Goal: Task Accomplishment & Management: Manage account settings

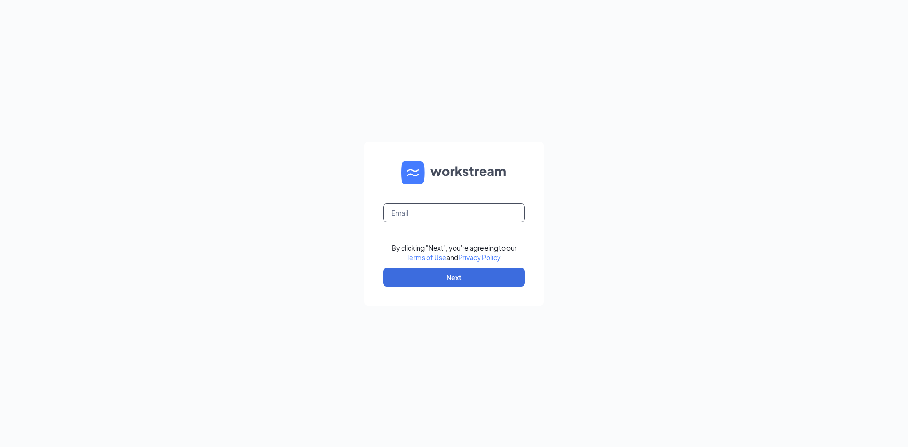
click at [418, 206] on input "text" at bounding box center [454, 212] width 142 height 19
type input "09239@beatoninc.com"
click at [451, 273] on button "Next" at bounding box center [454, 277] width 142 height 19
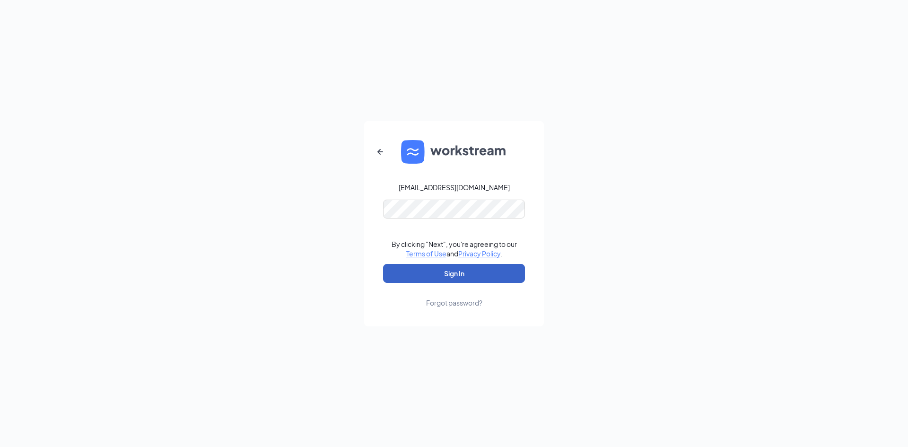
click at [457, 276] on button "Sign In" at bounding box center [454, 273] width 142 height 19
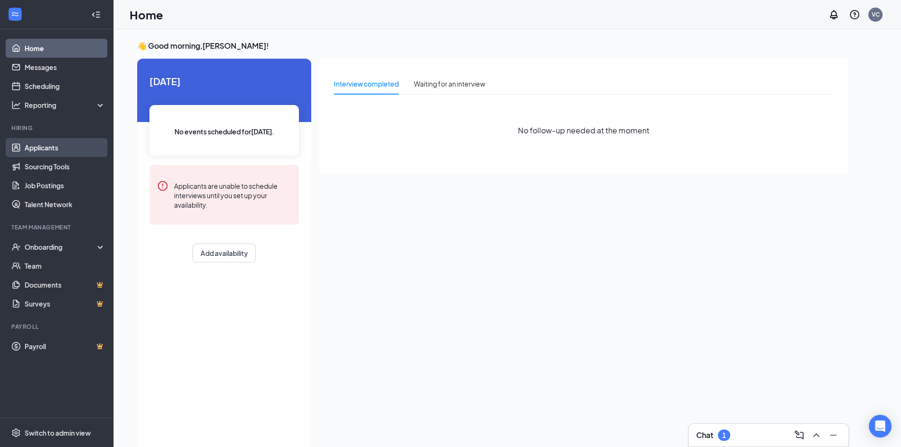
click at [96, 149] on link "Applicants" at bounding box center [65, 147] width 81 height 19
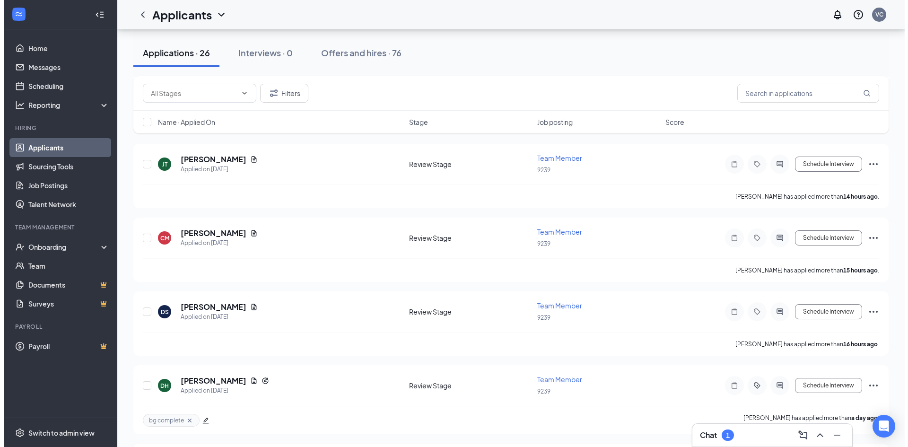
scroll to position [142, 0]
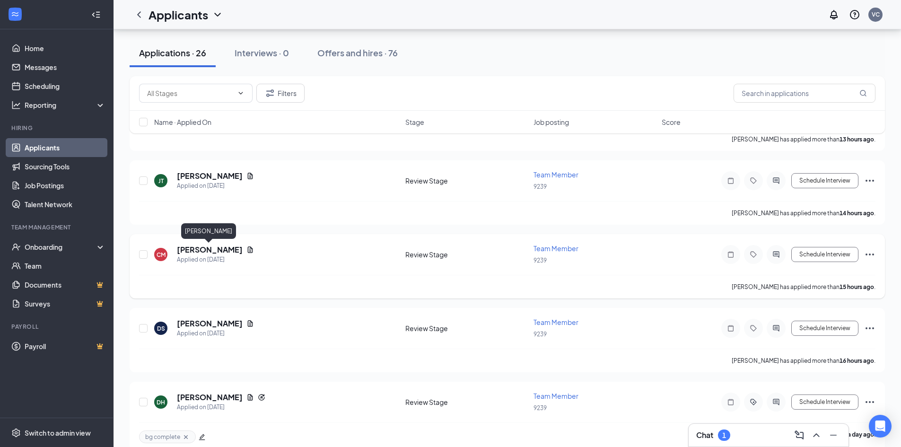
click at [222, 247] on h5 "[PERSON_NAME]" at bounding box center [210, 249] width 66 height 10
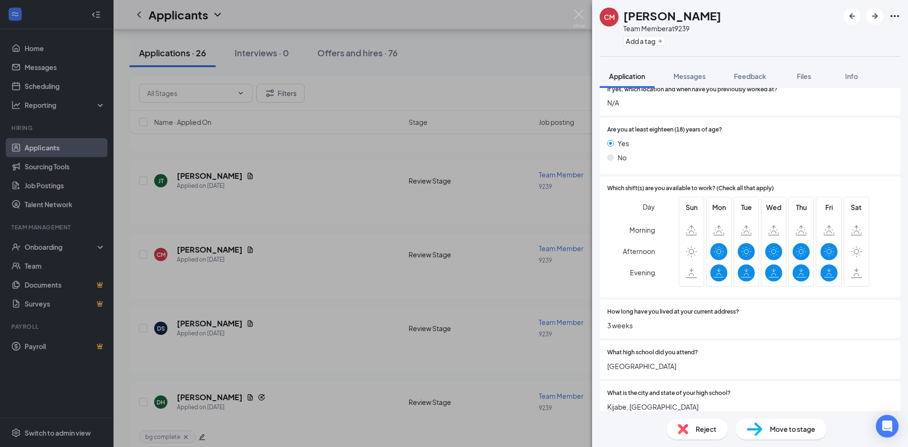
scroll to position [426, 0]
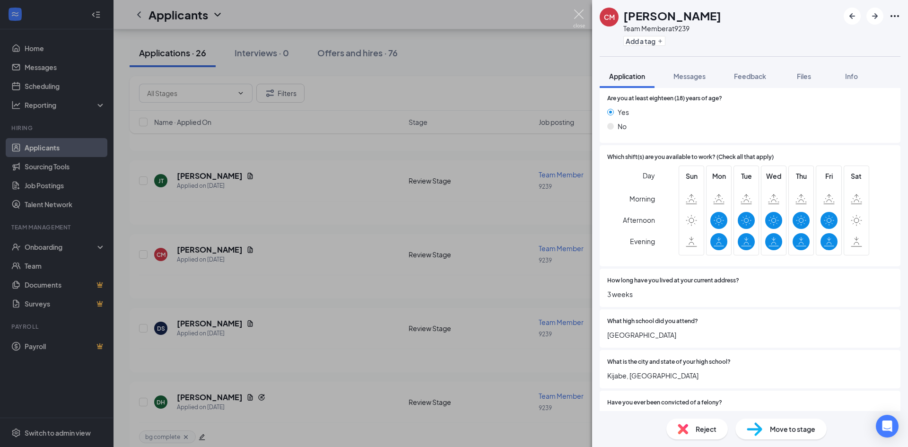
click at [578, 15] on img at bounding box center [579, 18] width 12 height 18
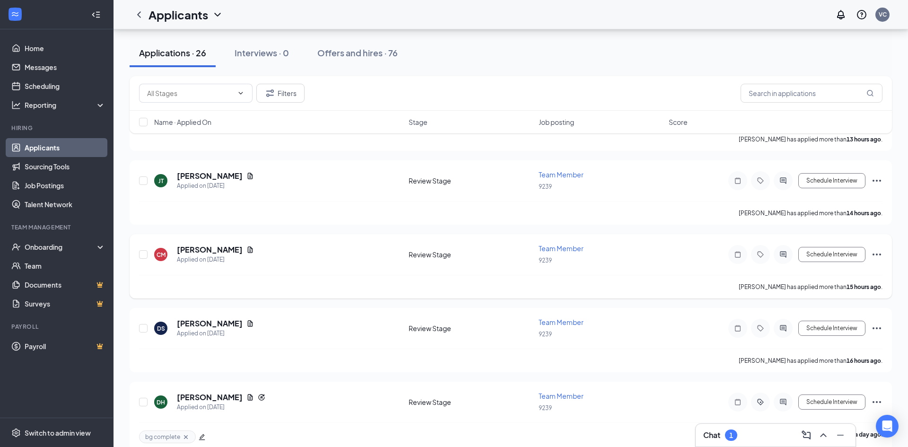
click at [880, 253] on icon "Ellipses" at bounding box center [876, 254] width 11 height 11
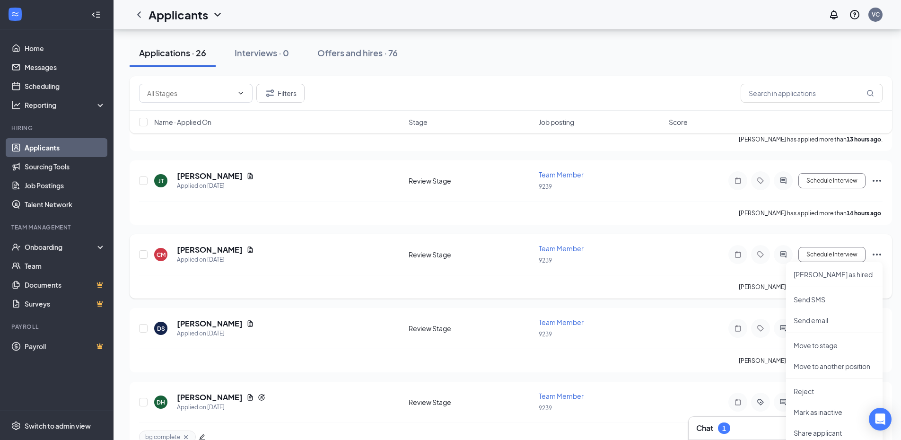
click at [877, 254] on icon "Ellipses" at bounding box center [876, 254] width 9 height 2
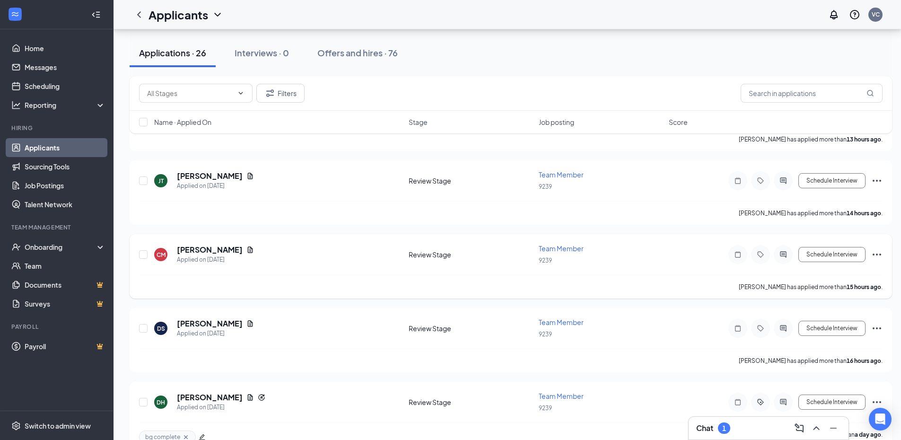
click at [878, 257] on icon "Ellipses" at bounding box center [876, 254] width 11 height 11
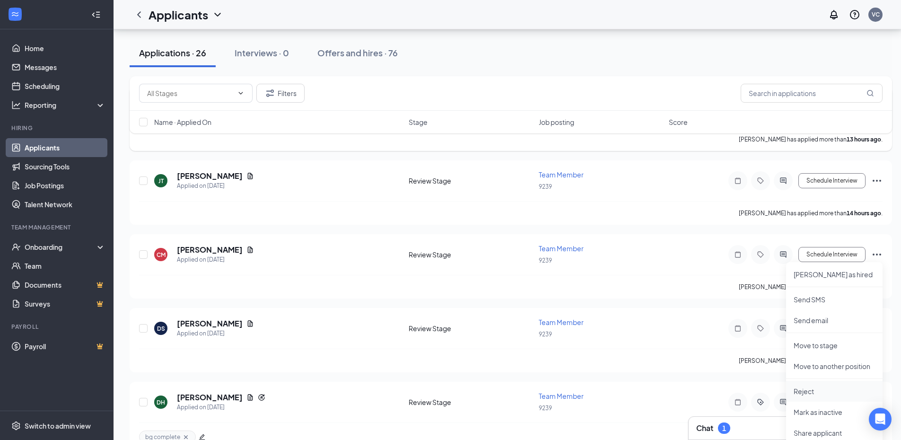
click at [810, 391] on p "Reject" at bounding box center [833, 390] width 81 height 9
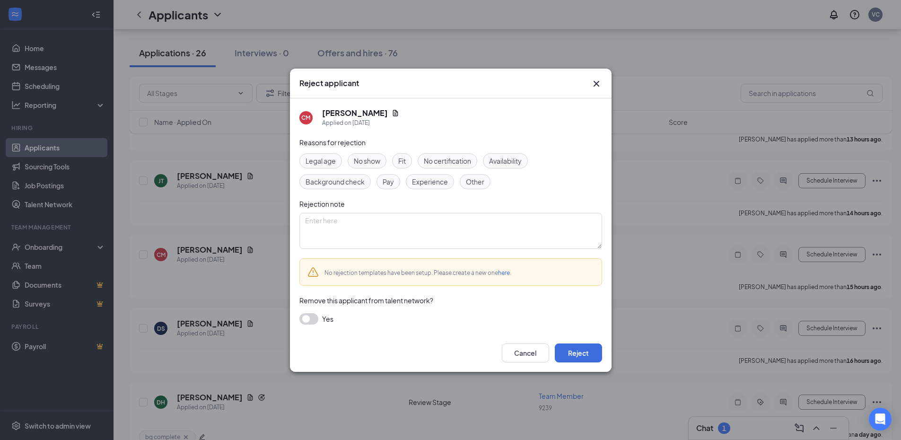
click at [491, 160] on span "Availability" at bounding box center [505, 161] width 33 height 10
click at [567, 345] on button "Reject" at bounding box center [578, 352] width 47 height 19
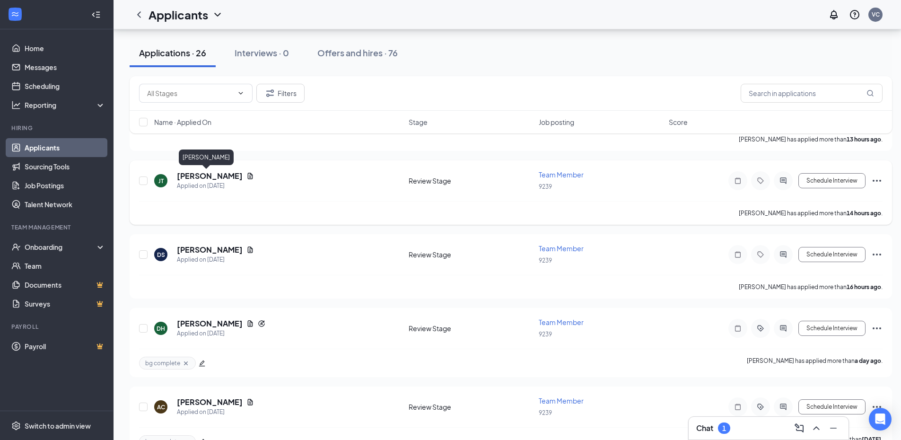
click at [207, 176] on h5 "[PERSON_NAME]" at bounding box center [210, 176] width 66 height 10
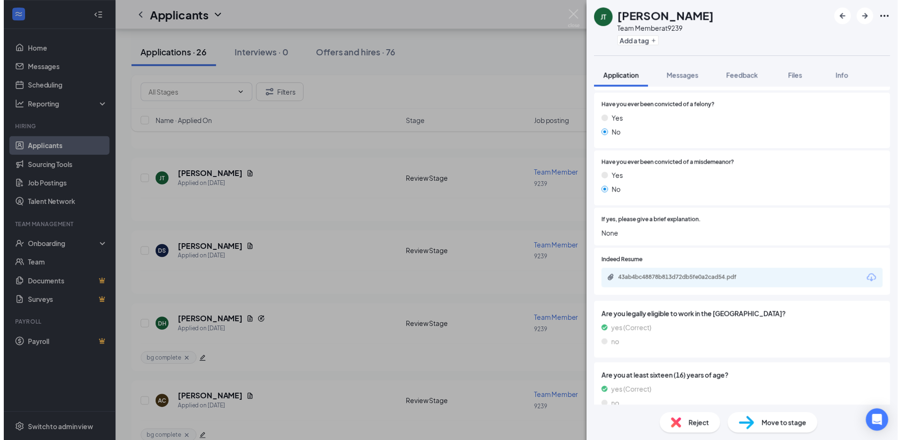
scroll to position [757, 0]
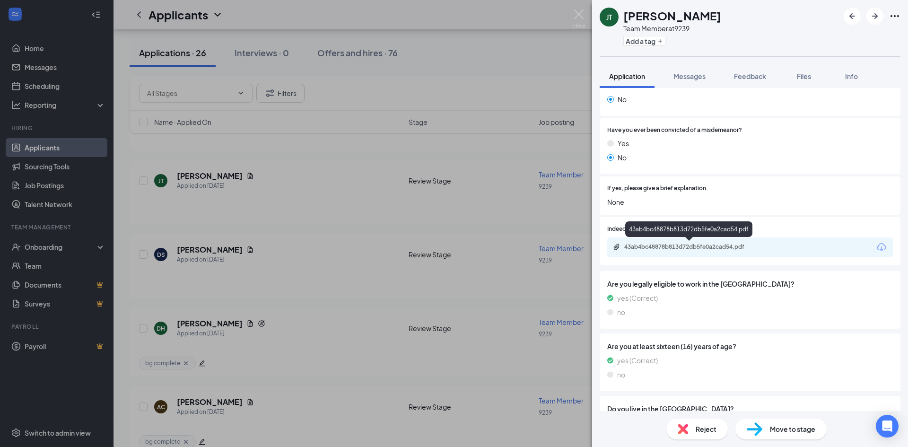
click at [696, 245] on div "43ab4bc48878b813d72db5fe0a2cad54.pdf" at bounding box center [690, 247] width 132 height 8
click at [578, 13] on img at bounding box center [579, 18] width 12 height 18
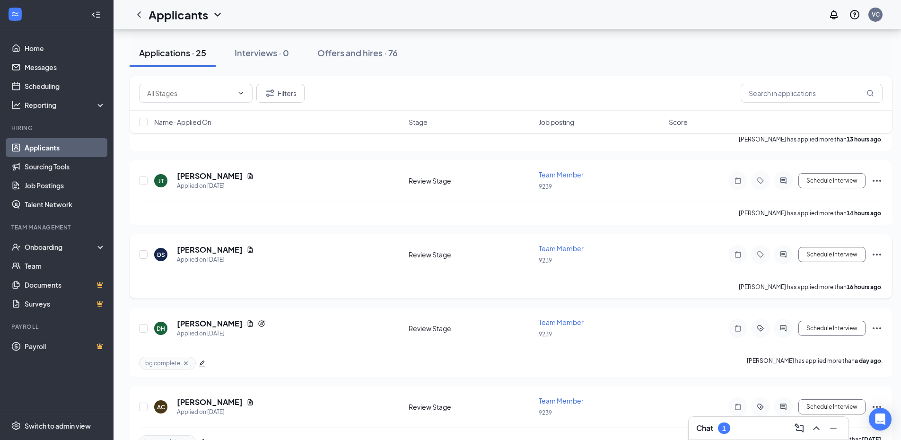
click at [221, 245] on h5 "[PERSON_NAME]" at bounding box center [210, 249] width 66 height 10
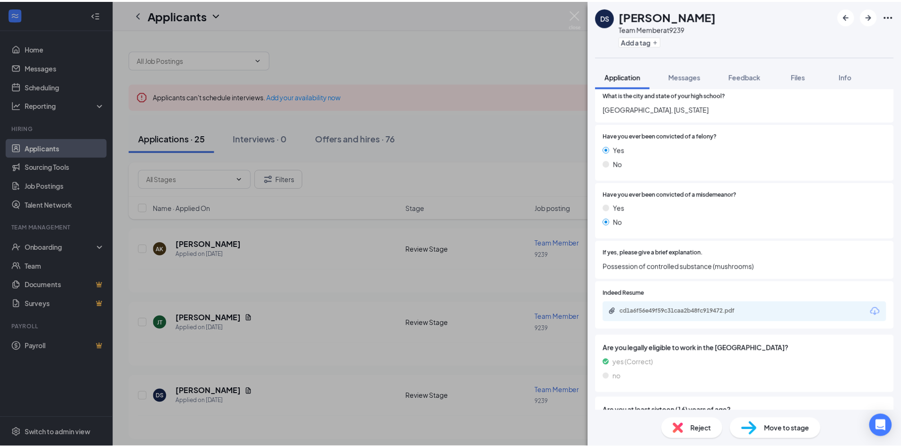
scroll to position [709, 0]
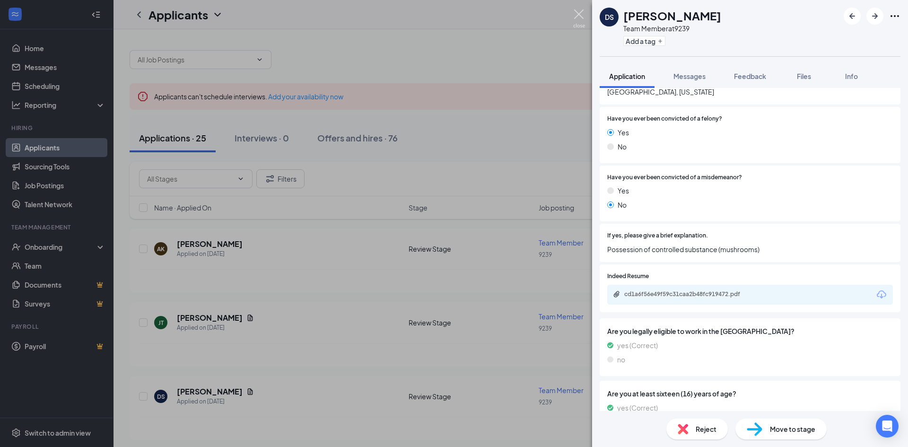
click at [580, 15] on img at bounding box center [579, 18] width 12 height 18
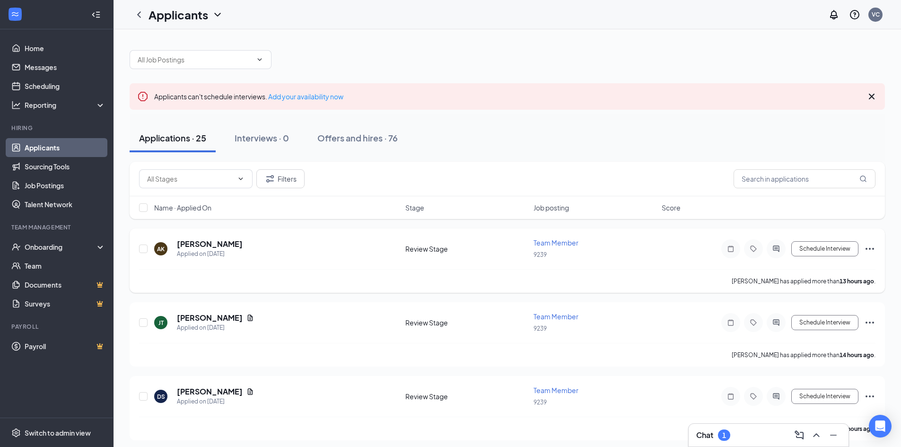
click at [872, 251] on icon "Ellipses" at bounding box center [869, 248] width 11 height 11
click at [871, 246] on icon "Ellipses" at bounding box center [869, 248] width 11 height 11
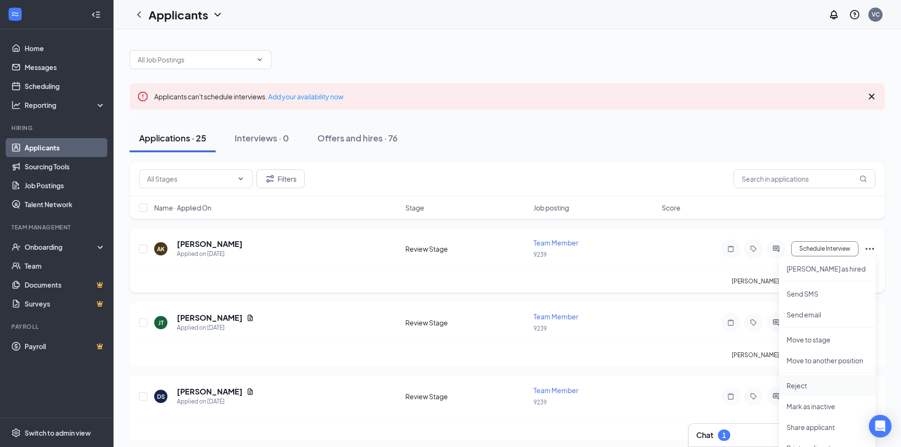
click at [805, 383] on p "Reject" at bounding box center [826, 385] width 81 height 9
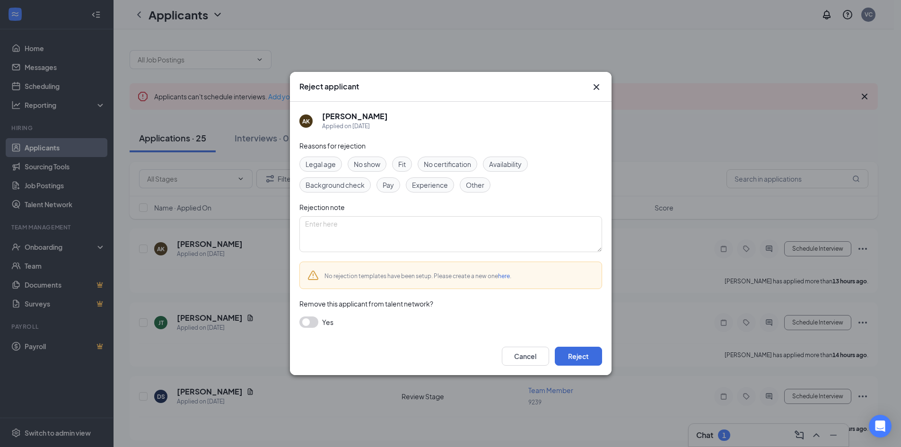
click at [405, 167] on span "Fit" at bounding box center [402, 164] width 8 height 10
click at [576, 354] on button "Reject" at bounding box center [578, 356] width 47 height 19
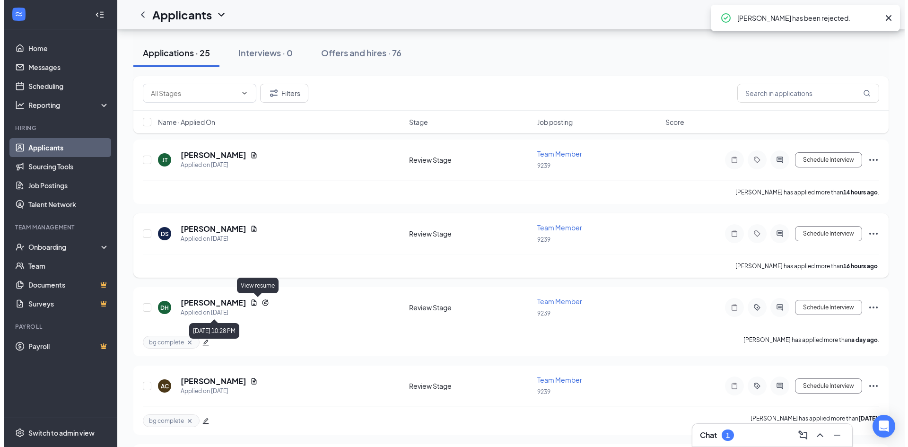
scroll to position [95, 0]
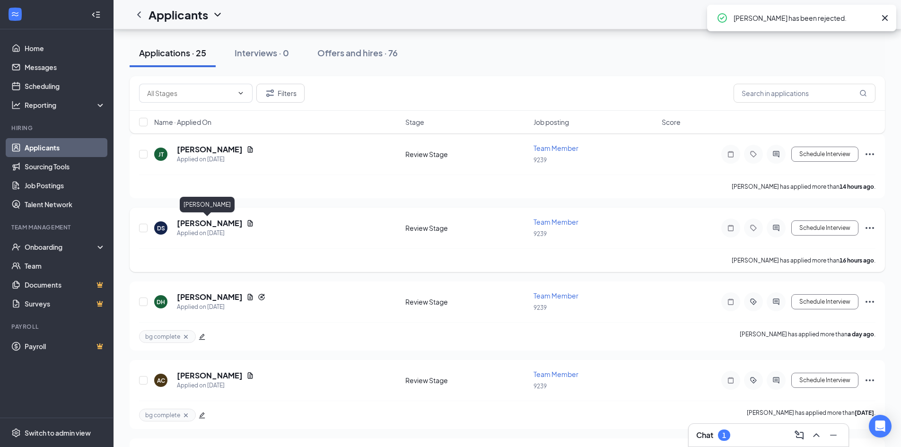
click at [204, 220] on h5 "[PERSON_NAME]" at bounding box center [210, 223] width 66 height 10
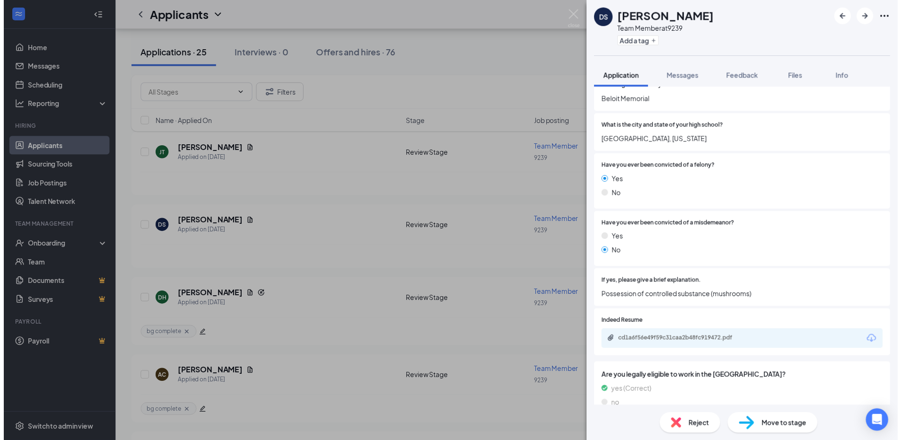
scroll to position [662, 0]
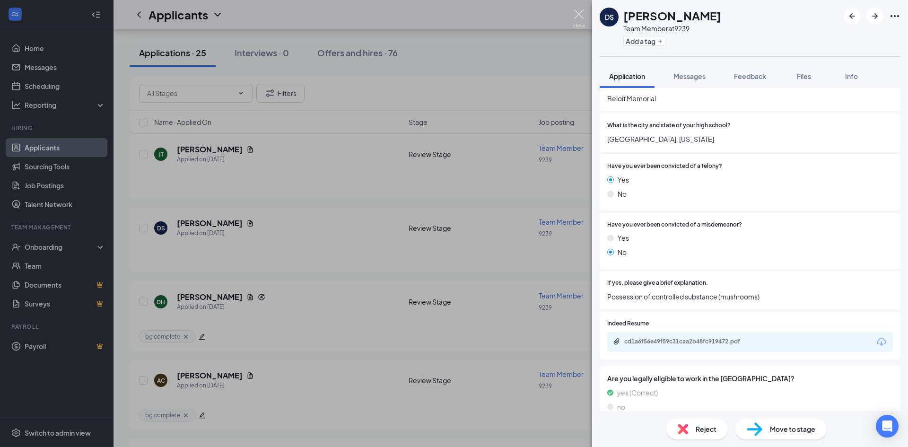
click at [575, 13] on img at bounding box center [579, 18] width 12 height 18
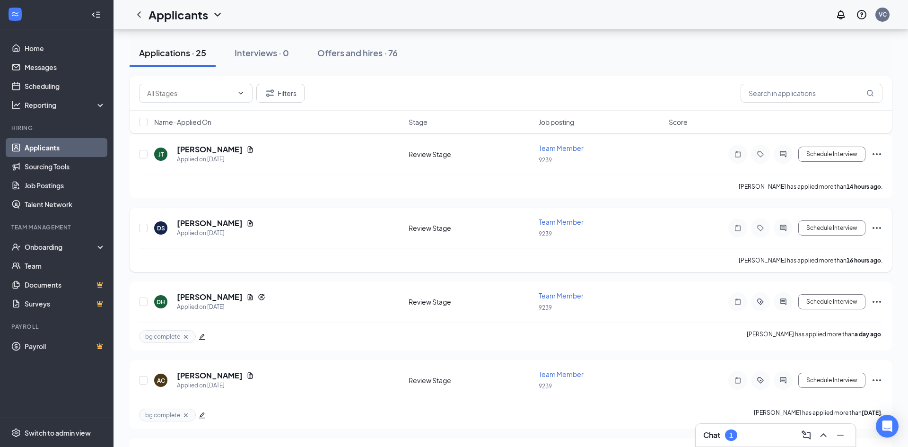
click at [878, 226] on icon "Ellipses" at bounding box center [876, 227] width 11 height 11
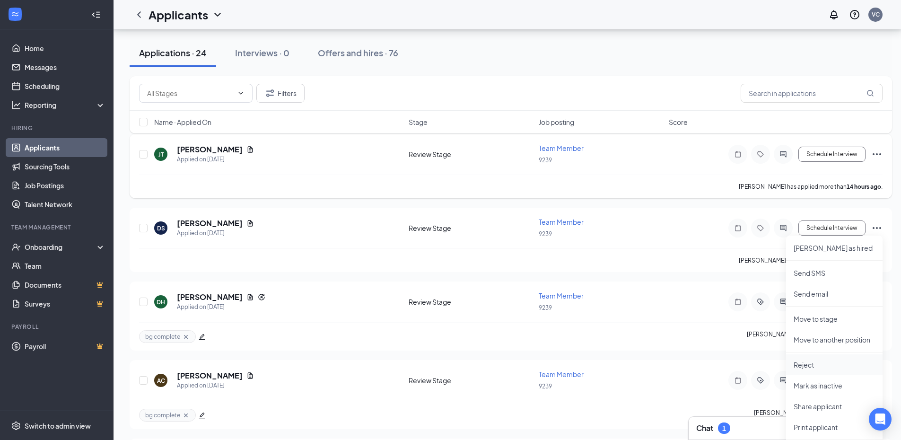
click at [810, 360] on p "Reject" at bounding box center [833, 364] width 81 height 9
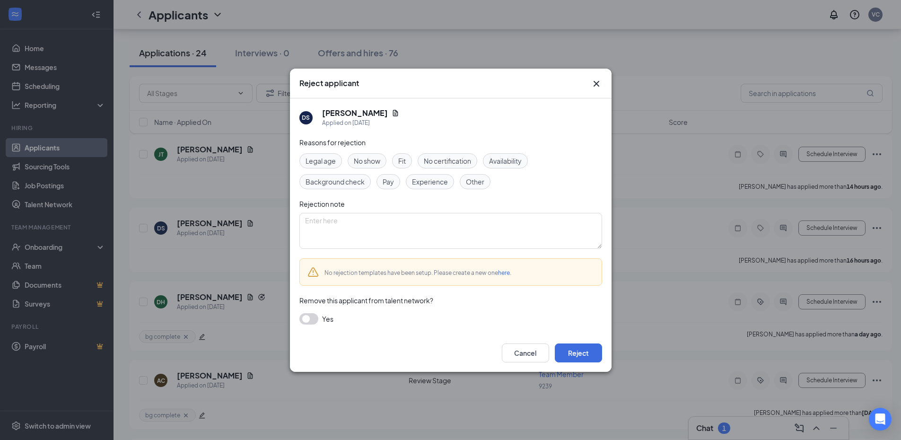
click at [401, 166] on div "Fit" at bounding box center [402, 160] width 20 height 15
click at [579, 350] on button "Reject" at bounding box center [578, 352] width 47 height 19
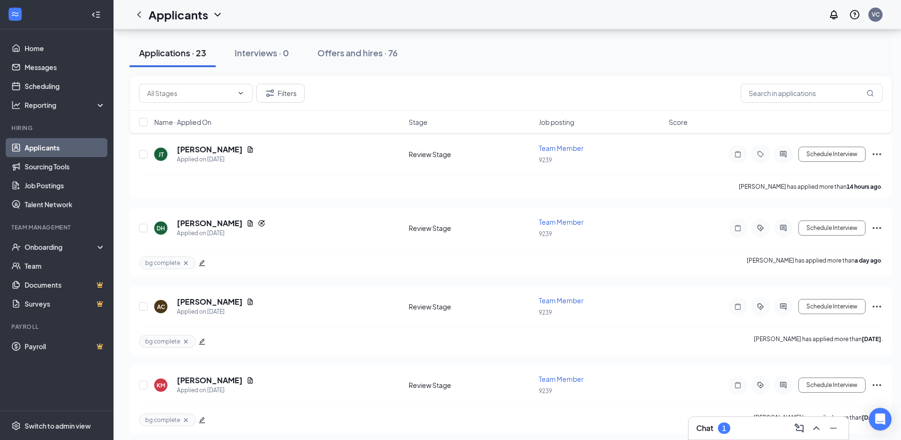
click at [723, 426] on div "1" at bounding box center [724, 428] width 4 height 8
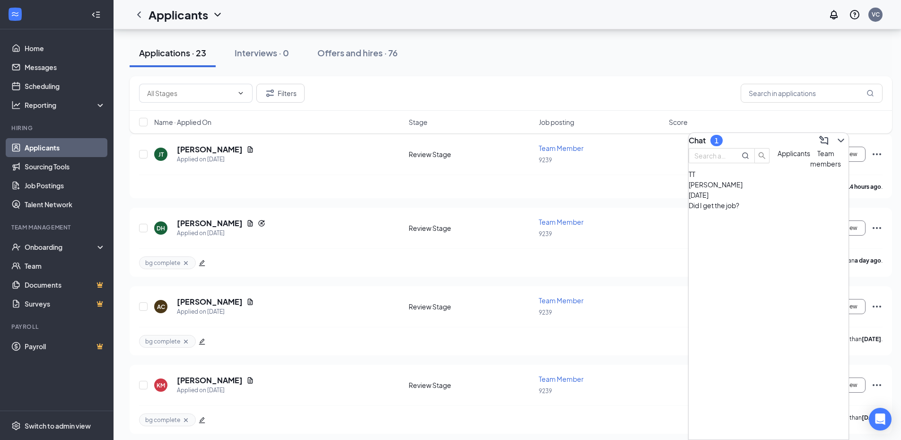
click at [757, 210] on div "TT [PERSON_NAME] [DATE] Did I get the job?" at bounding box center [768, 190] width 160 height 42
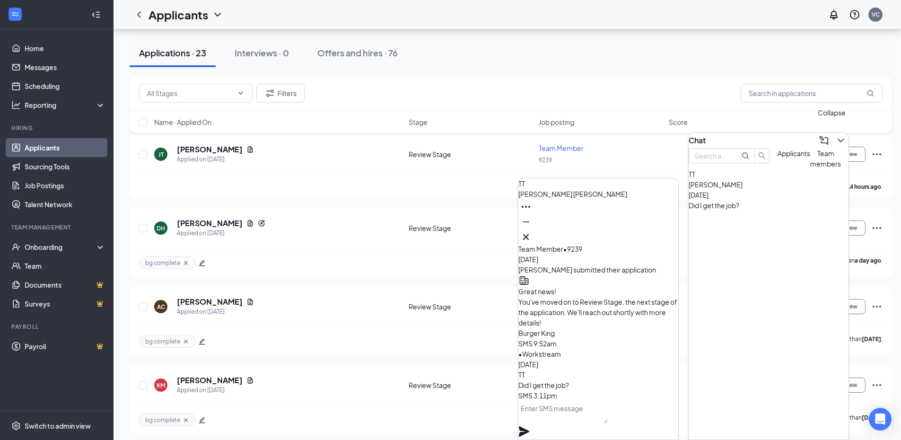
click at [835, 135] on icon "ChevronDown" at bounding box center [840, 140] width 11 height 11
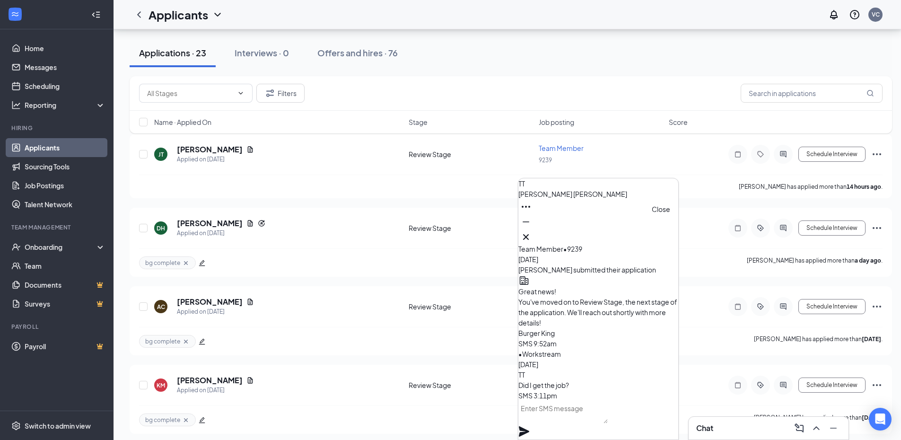
click at [531, 231] on icon "Cross" at bounding box center [525, 236] width 11 height 11
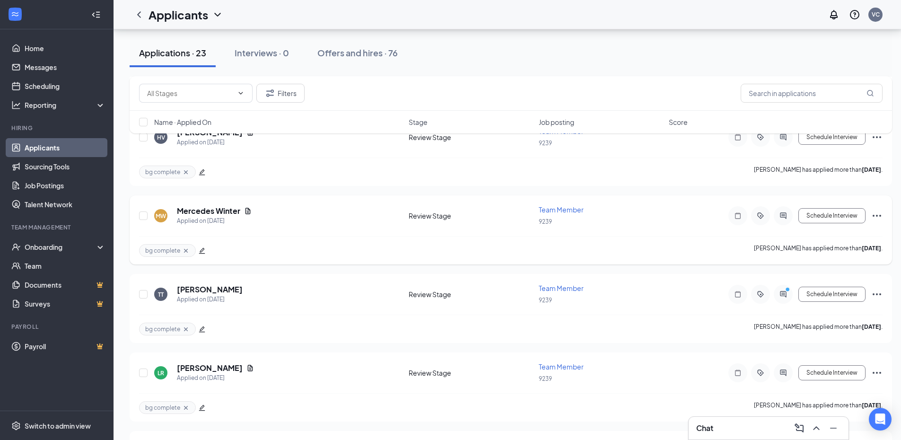
scroll to position [993, 0]
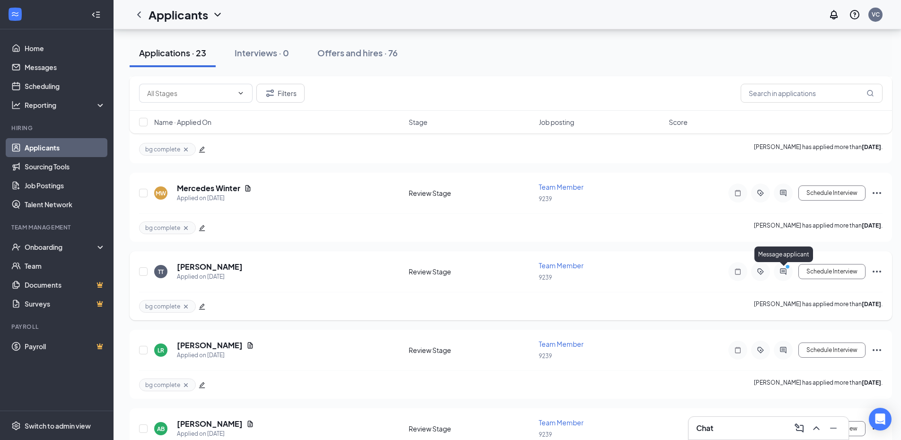
click at [784, 272] on icon "ActiveChat" at bounding box center [782, 272] width 11 height 8
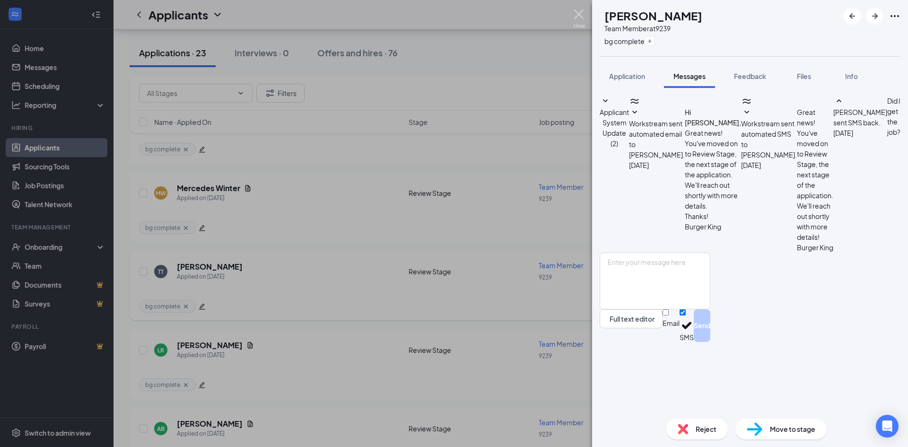
click at [579, 17] on img at bounding box center [579, 18] width 12 height 18
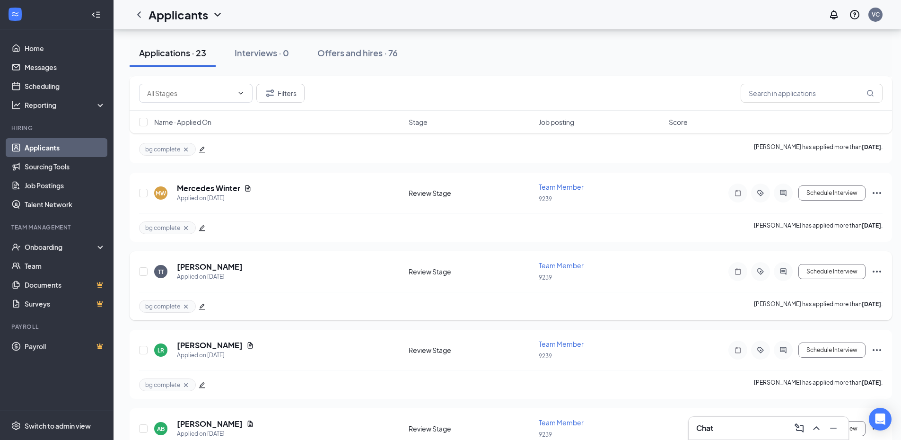
click at [877, 270] on icon "Ellipses" at bounding box center [876, 271] width 11 height 11
click at [810, 403] on p "Reject" at bounding box center [833, 407] width 81 height 9
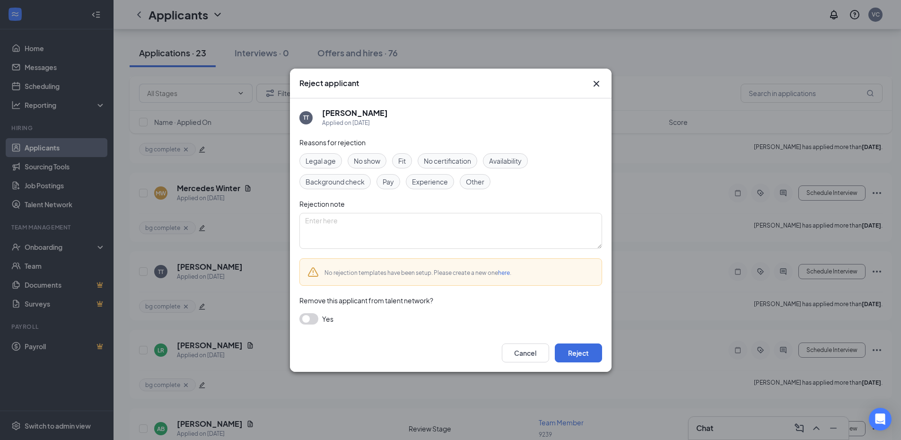
click at [396, 160] on div "Fit" at bounding box center [402, 160] width 20 height 15
click at [567, 353] on button "Reject" at bounding box center [578, 352] width 47 height 19
